Goal: Transaction & Acquisition: Purchase product/service

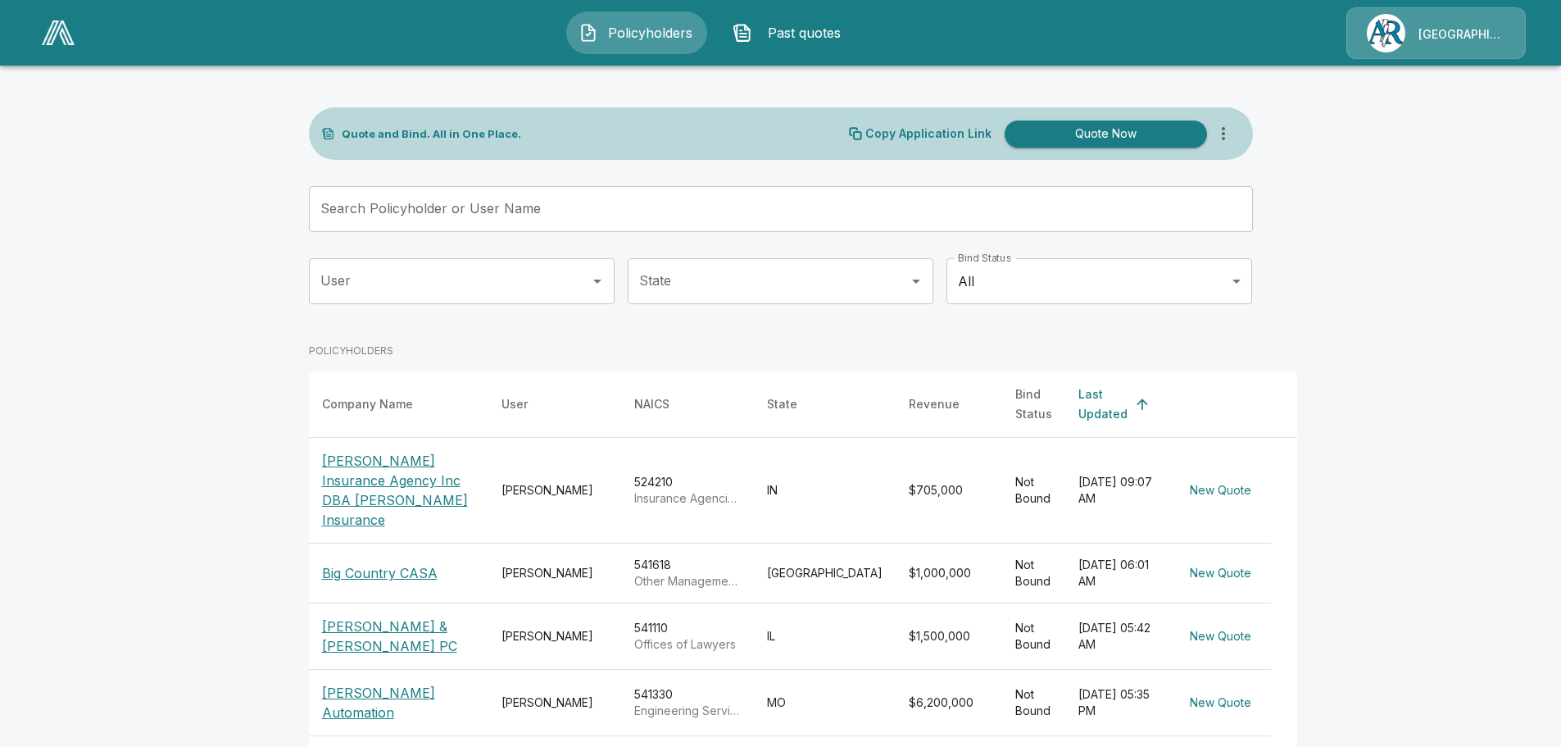
click at [789, 40] on span "Past quotes" at bounding box center [804, 33] width 90 height 20
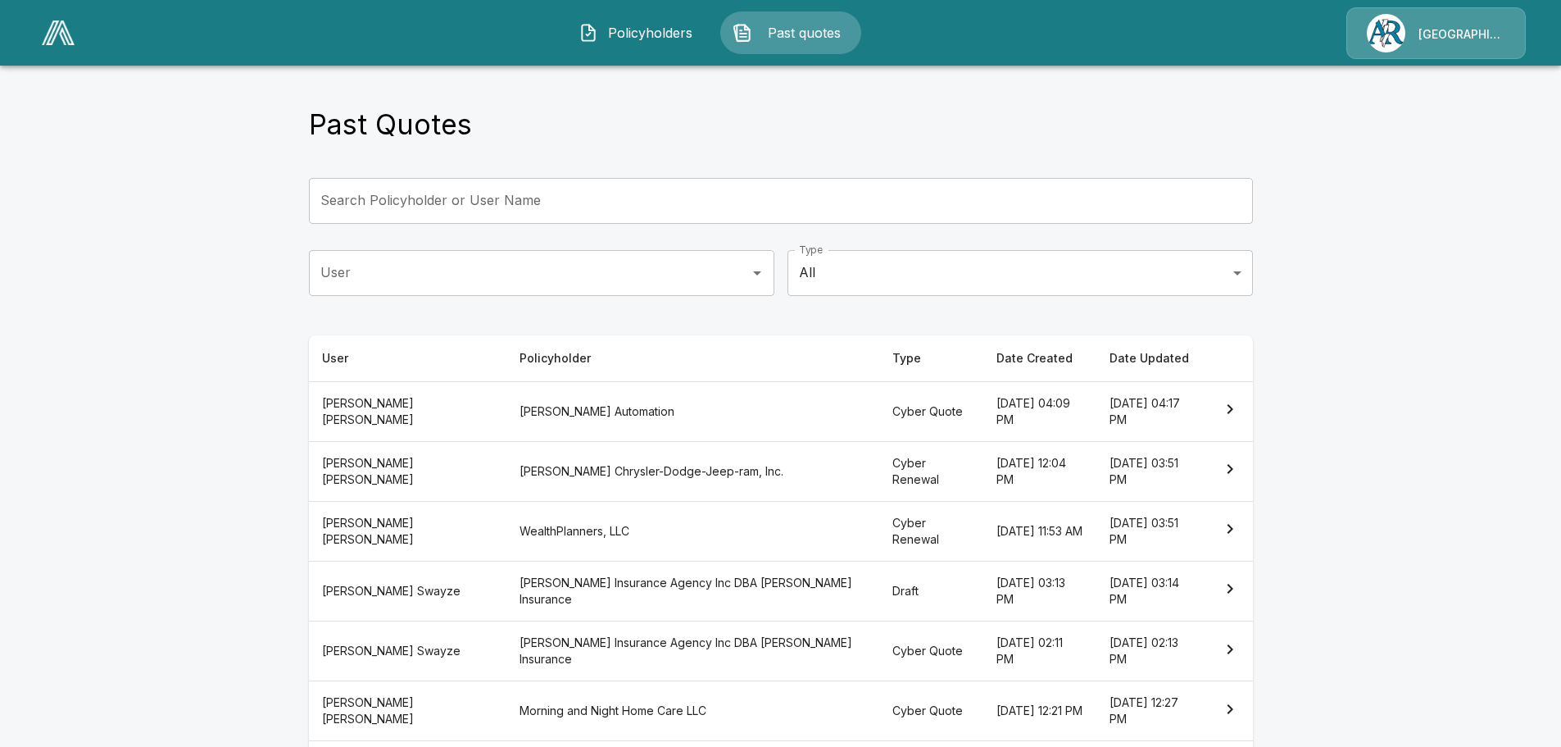
click at [1170, 408] on th "[DATE] 04:17 PM" at bounding box center [1152, 411] width 111 height 60
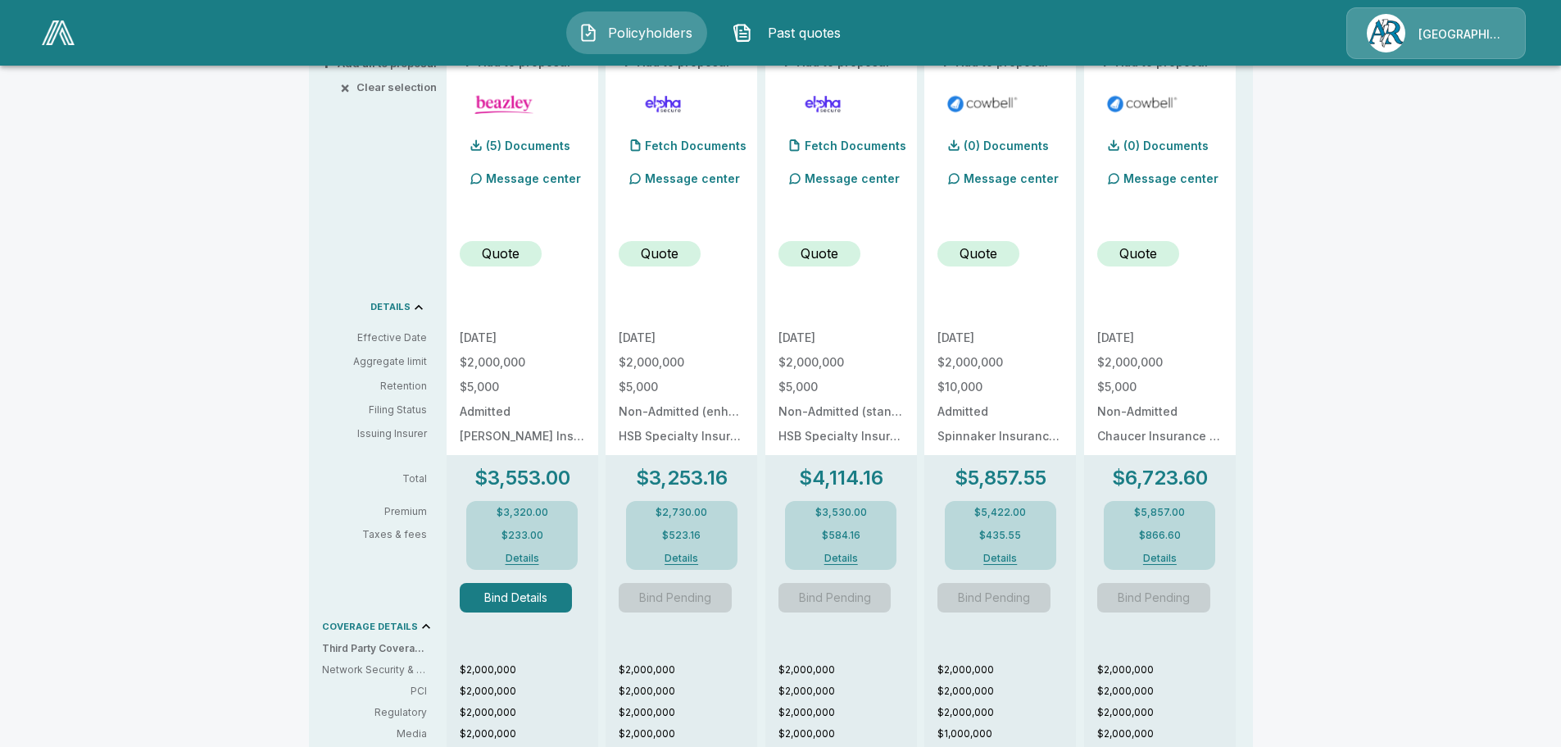
scroll to position [410, 0]
click at [532, 555] on button "Details" at bounding box center [522, 557] width 66 height 10
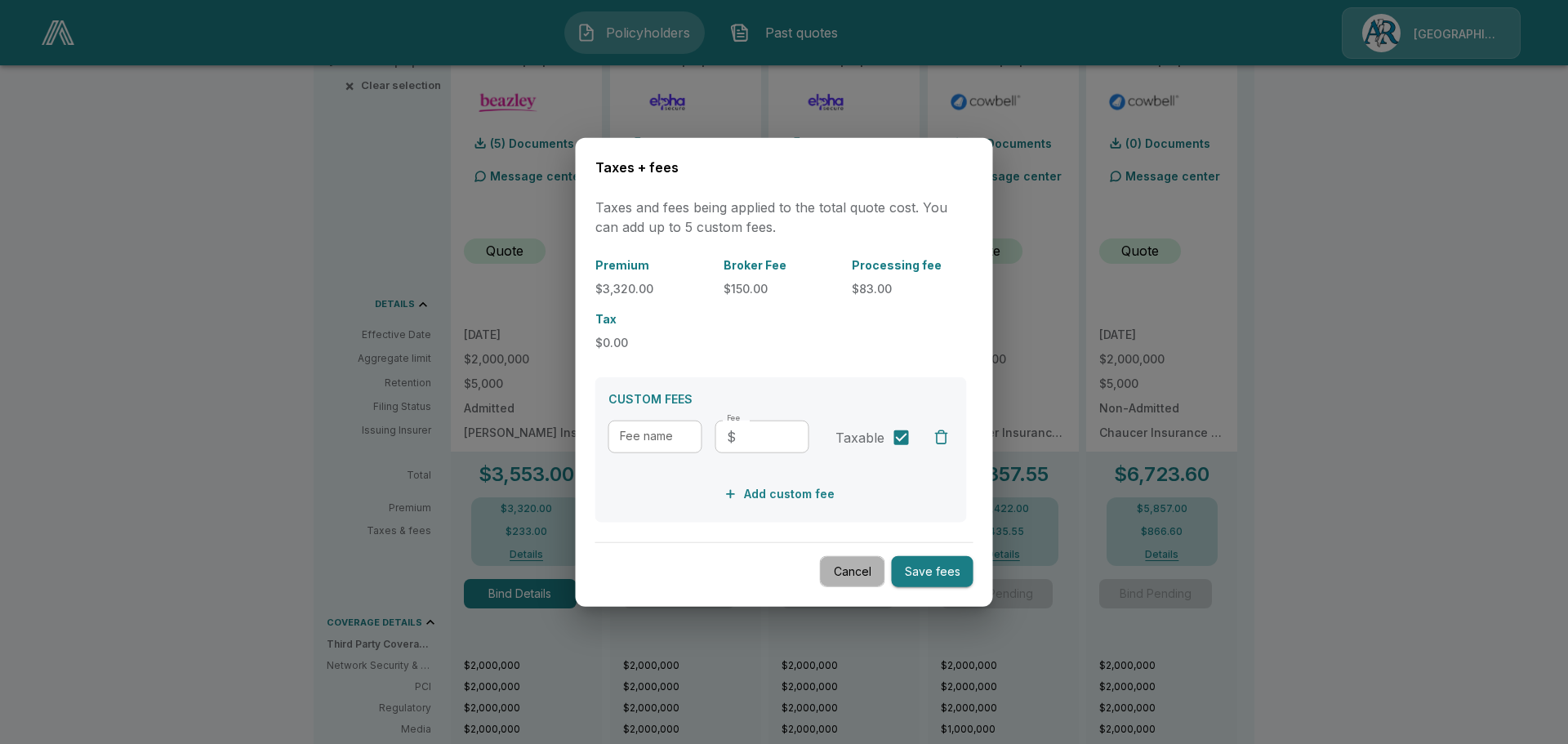
click at [860, 564] on button "Cancel" at bounding box center [853, 571] width 66 height 32
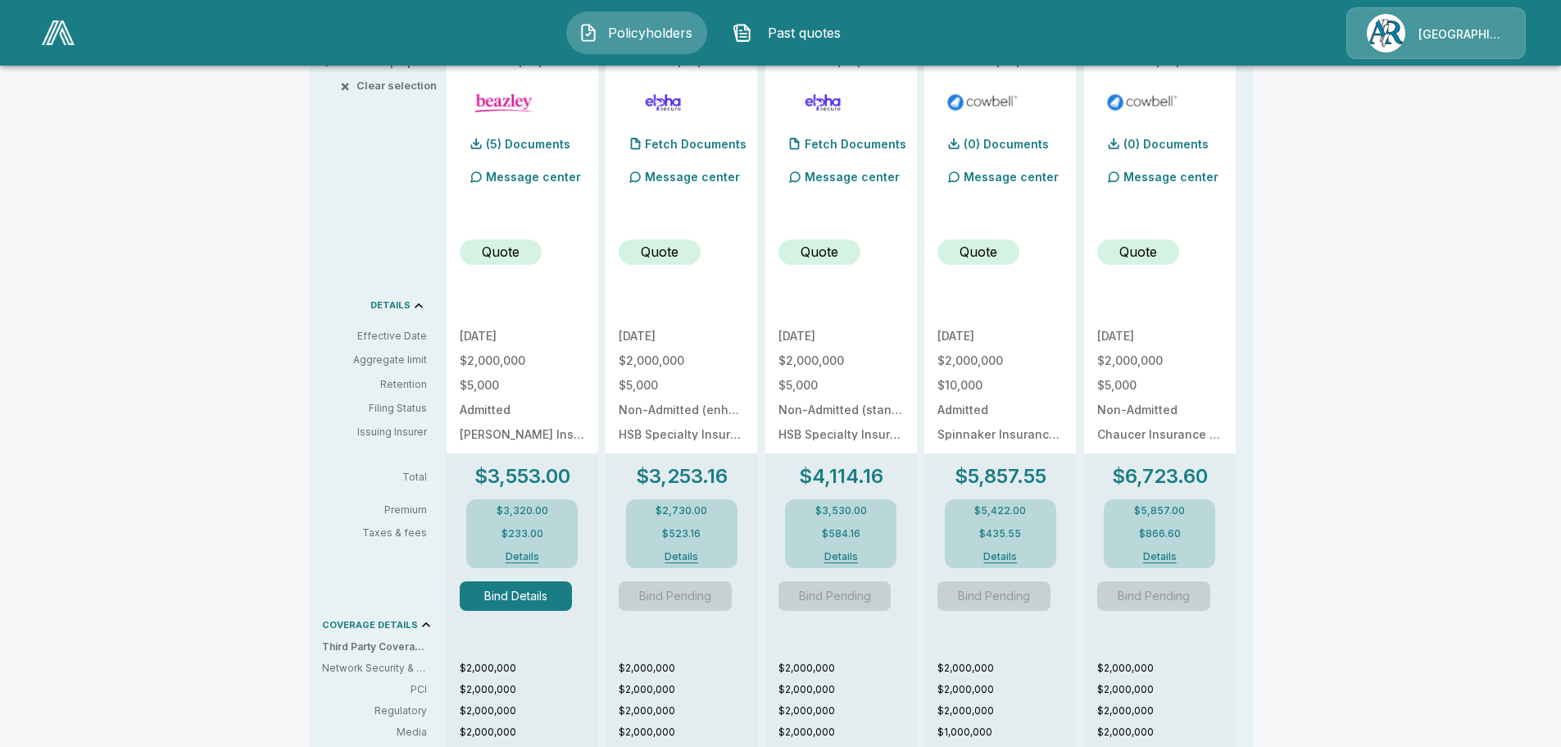
click at [554, 602] on button "Bind Details" at bounding box center [516, 596] width 113 height 30
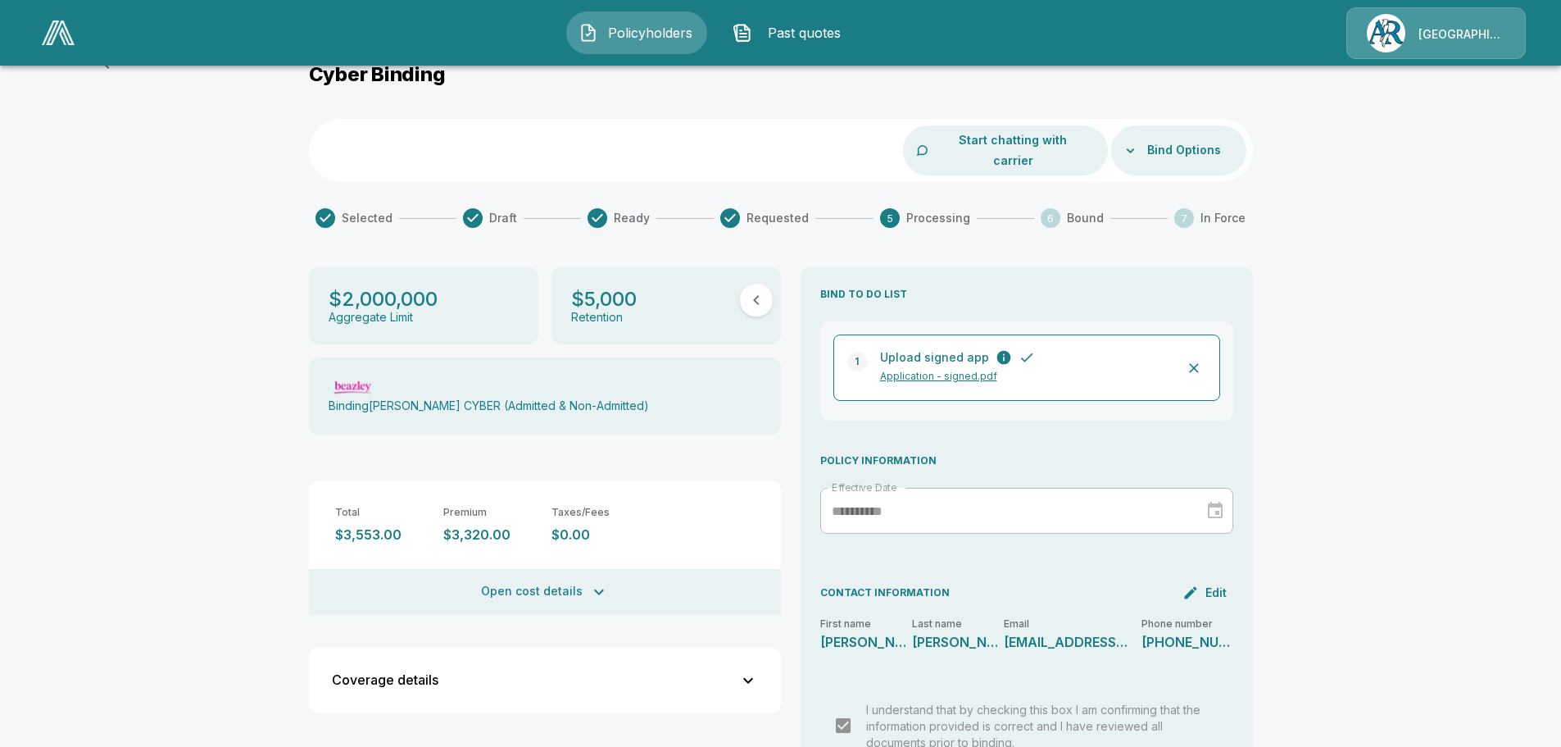
scroll to position [329, 0]
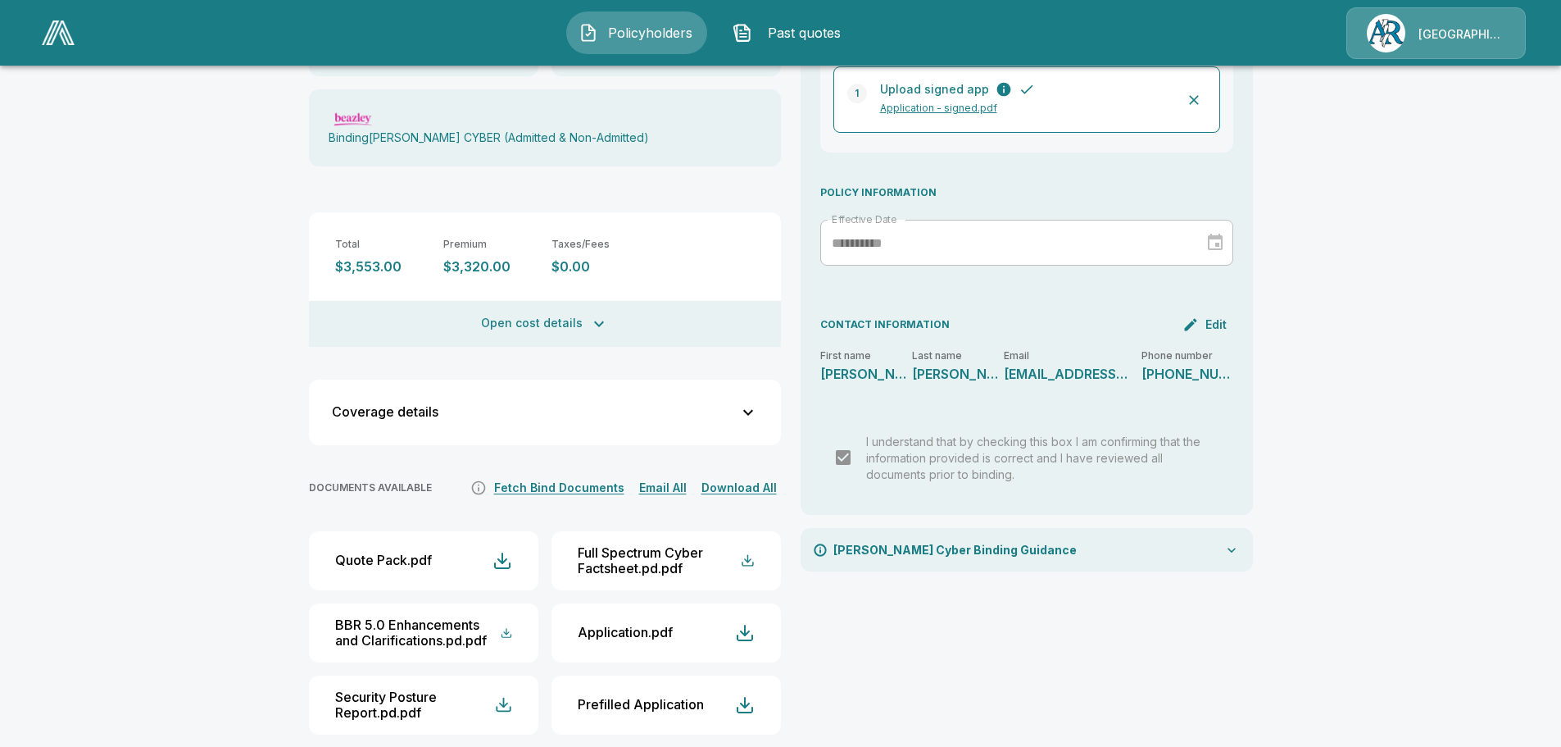
click at [757, 402] on icon "button" at bounding box center [749, 412] width 20 height 20
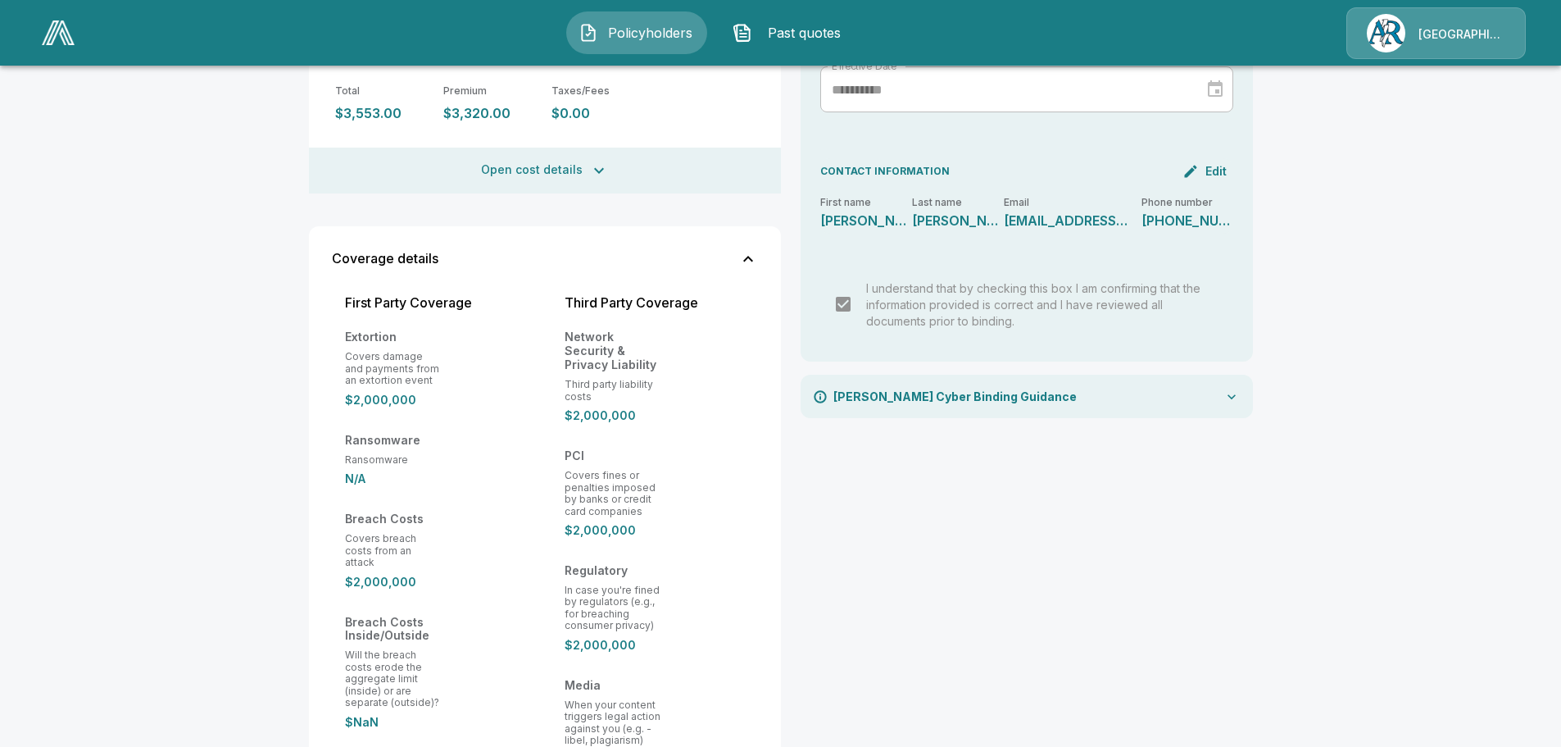
scroll to position [493, 0]
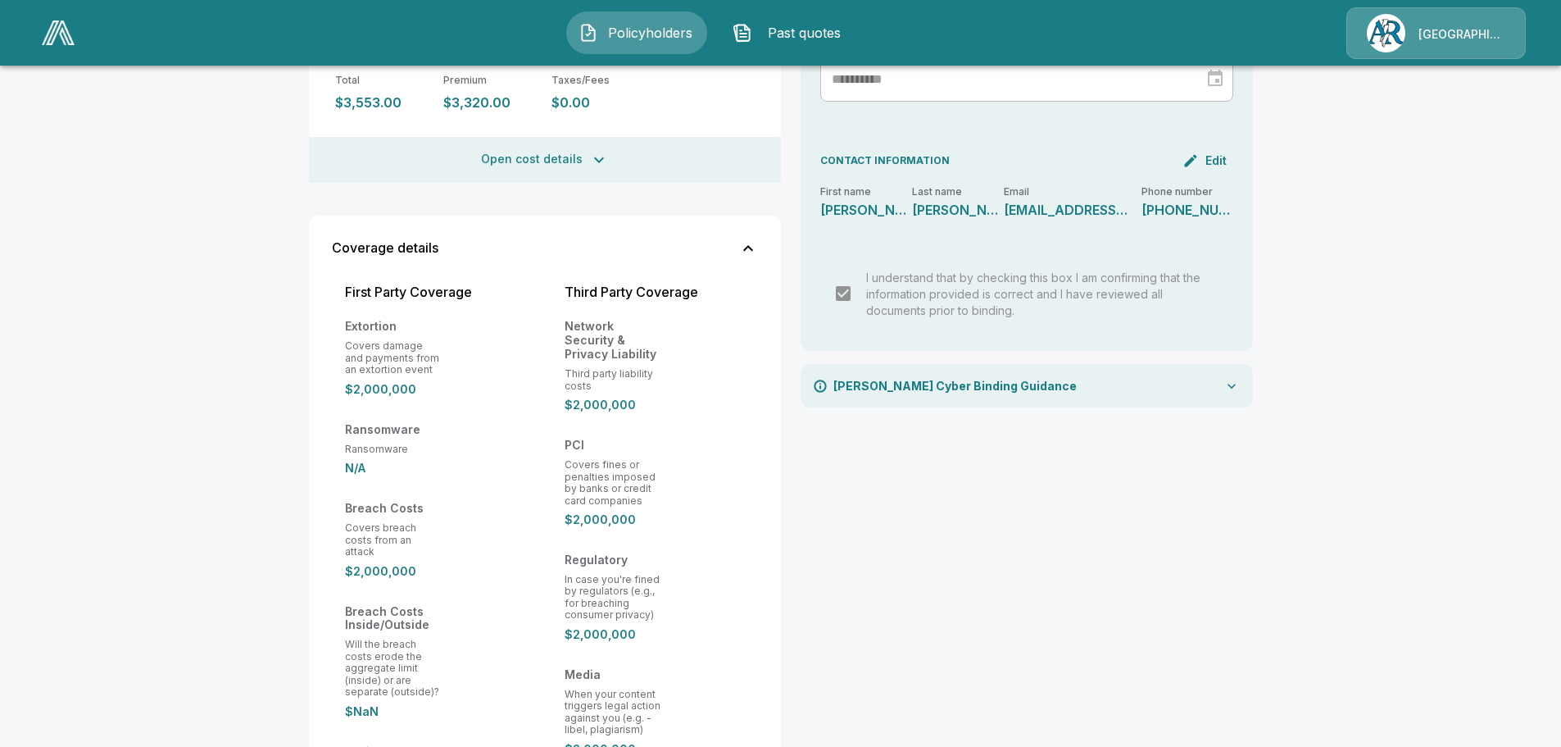
click at [1209, 370] on div "[PERSON_NAME] Cyber Binding Guidance" at bounding box center [1027, 385] width 452 height 43
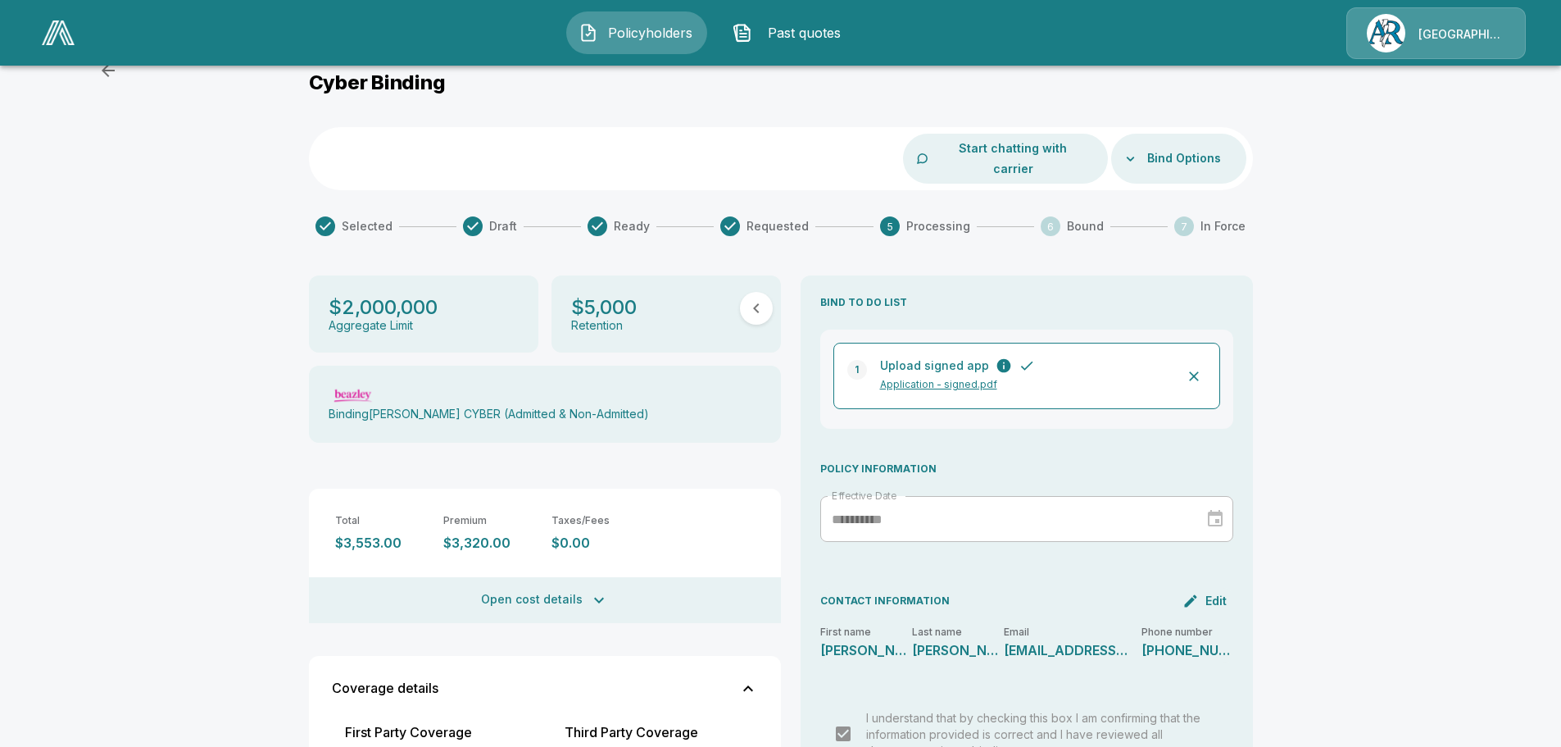
scroll to position [82, 0]
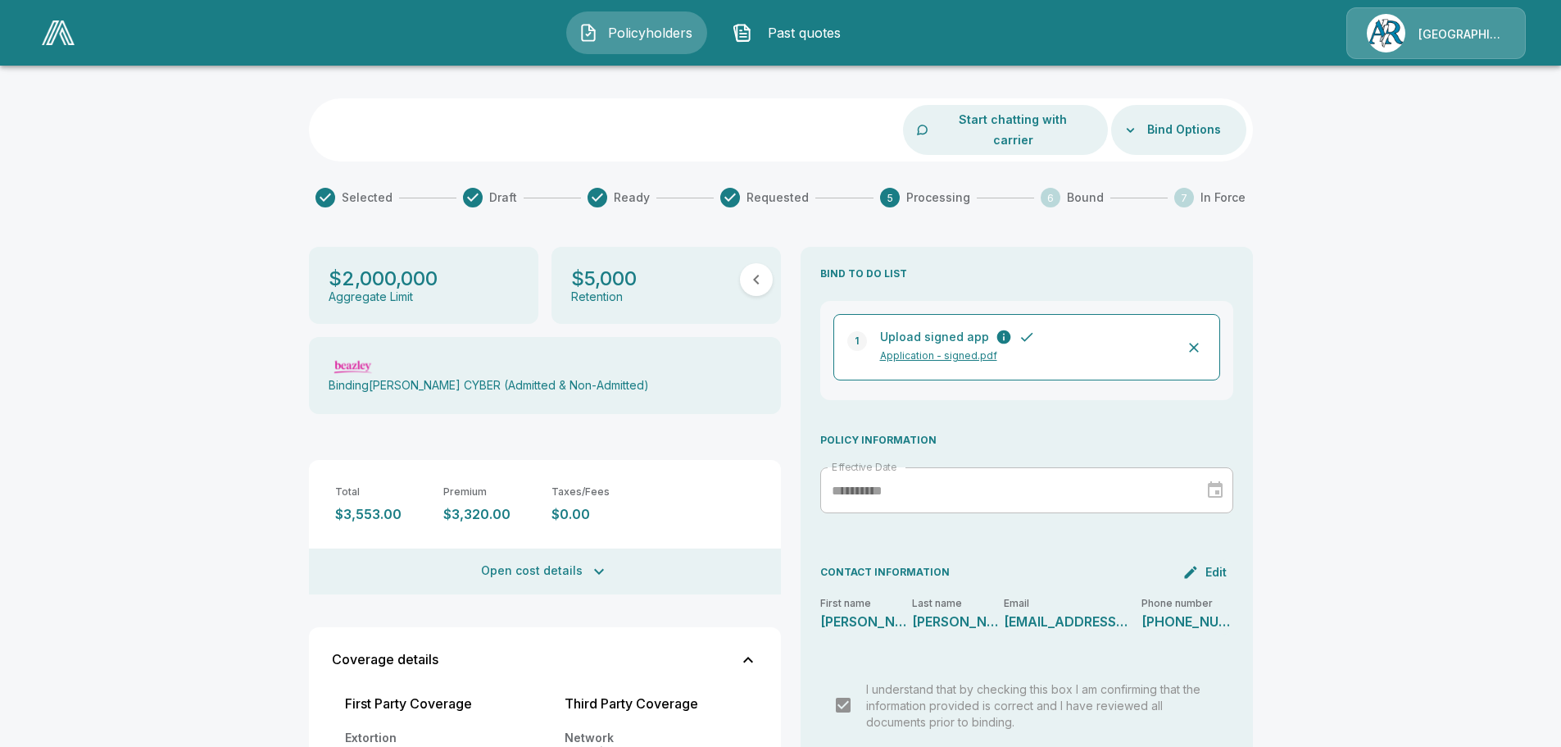
click at [911, 348] on p "Application - signed.pdf" at bounding box center [1024, 355] width 289 height 15
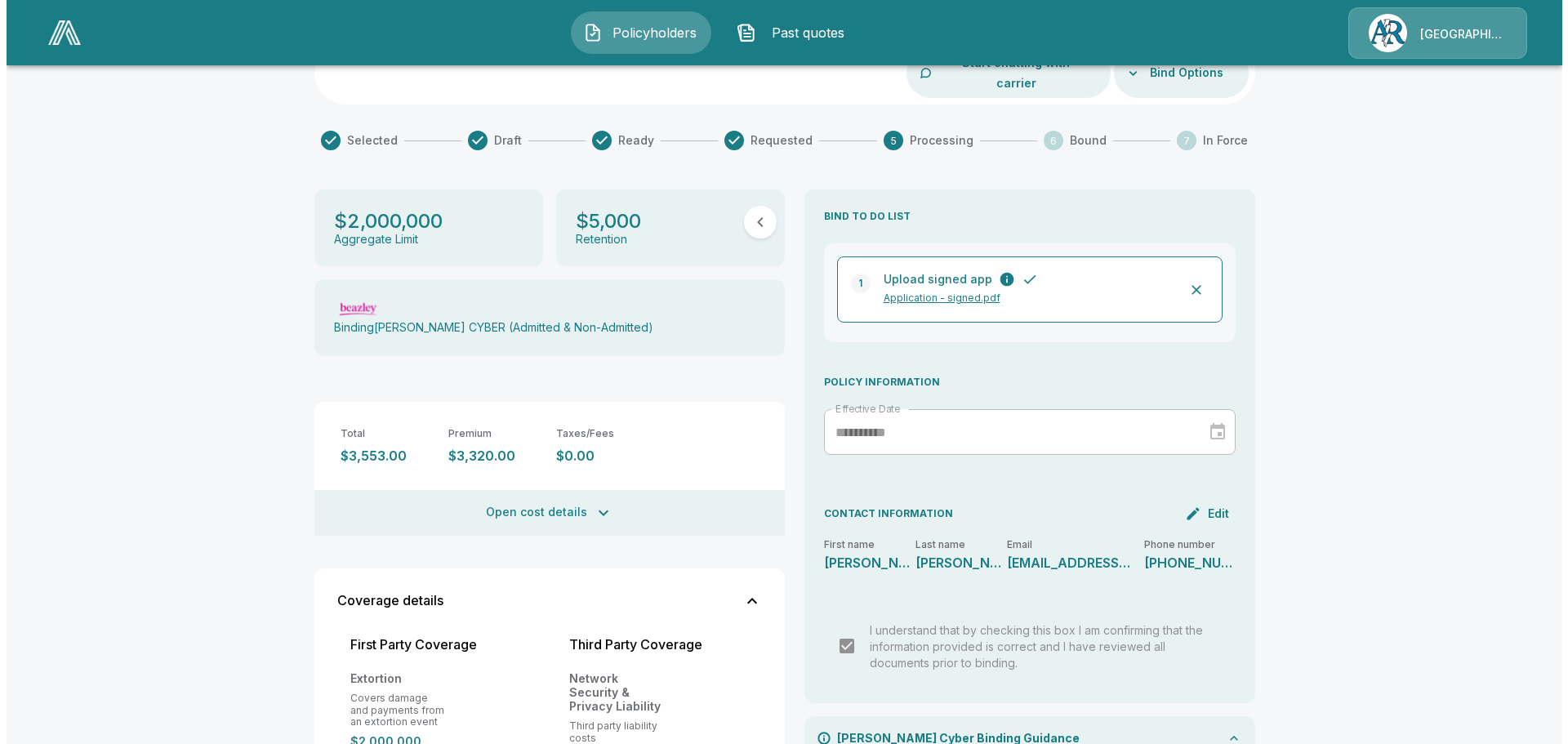
scroll to position [0, 0]
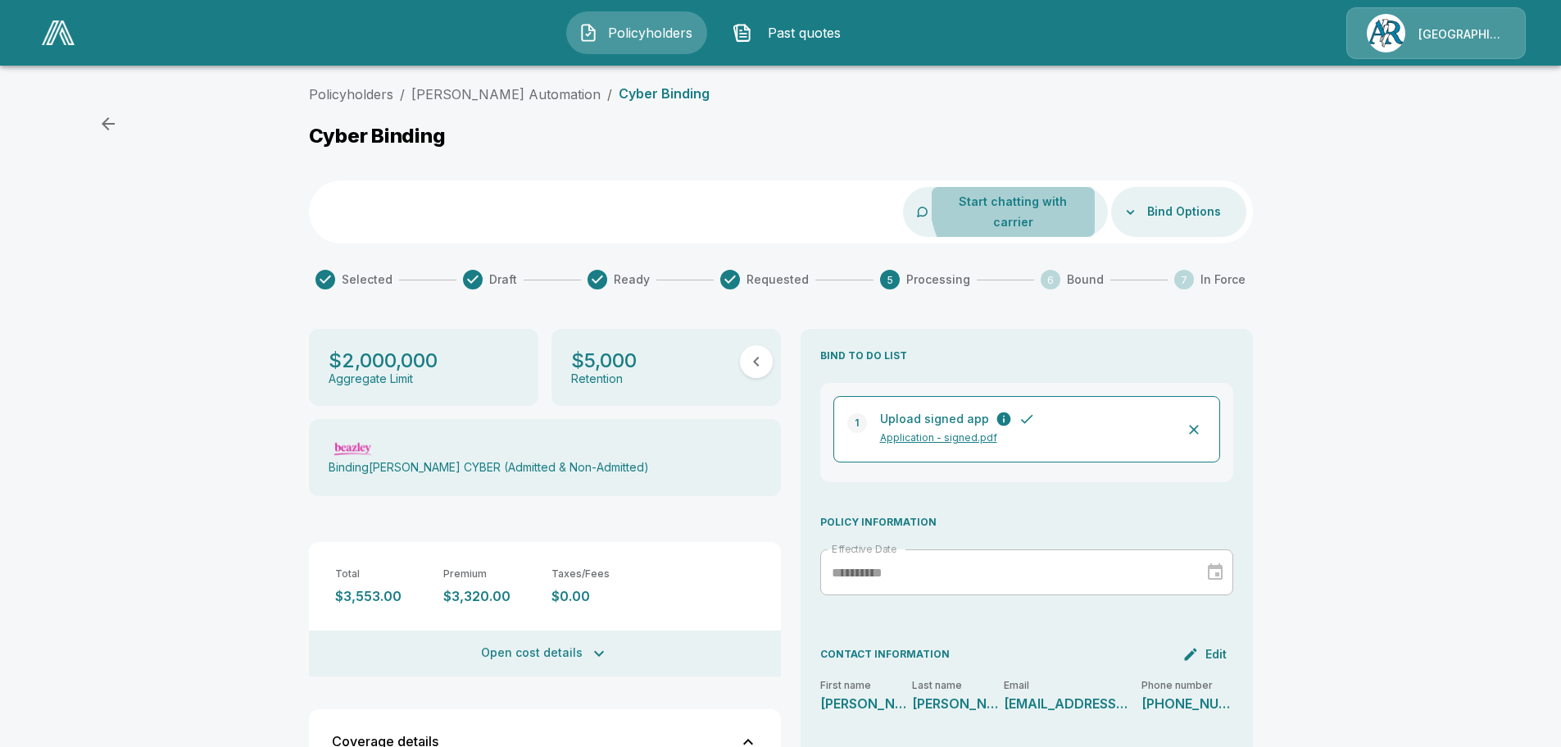
click at [1043, 197] on button "Start chatting with carrier" at bounding box center [1013, 212] width 162 height 50
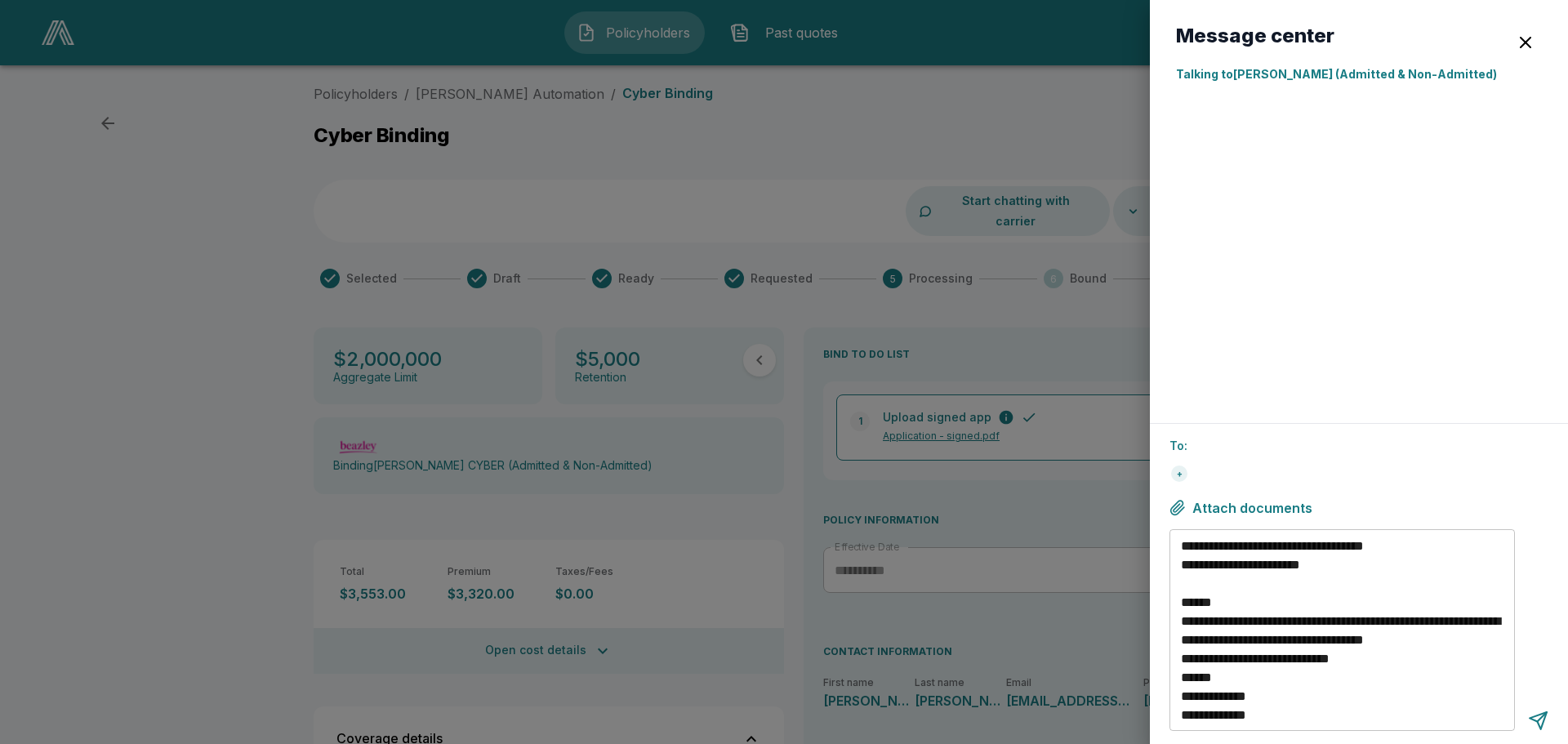
scroll to position [282, 0]
click at [1534, 715] on div at bounding box center [1538, 720] width 20 height 20
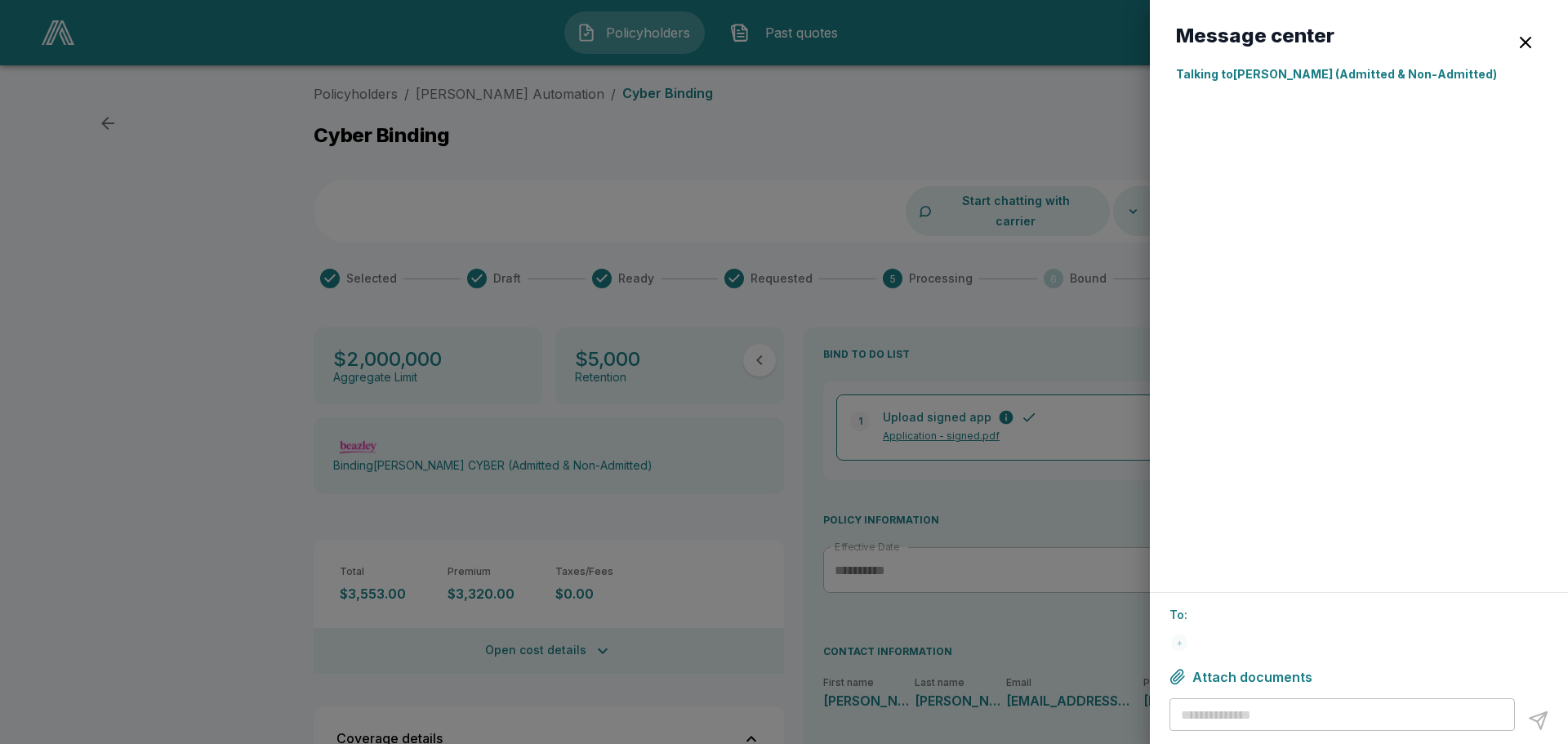
scroll to position [0, 0]
